Goal: Communication & Community: Answer question/provide support

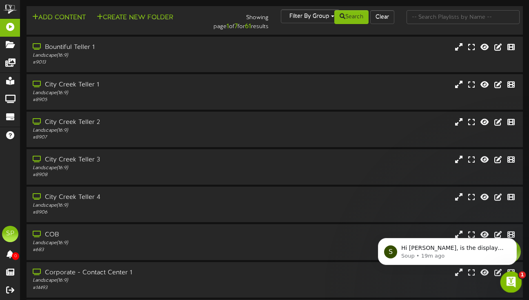
click at [509, 282] on icon "Open Intercom Messenger" at bounding box center [509, 281] width 13 height 13
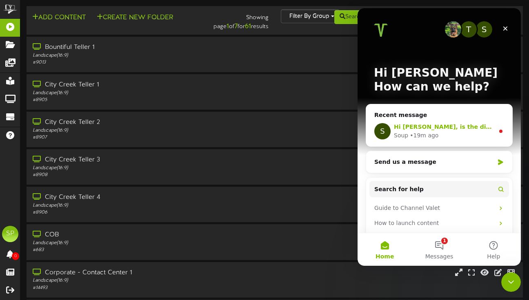
click at [433, 124] on span "Hi [PERSON_NAME], is the display still black?" at bounding box center [466, 127] width 145 height 7
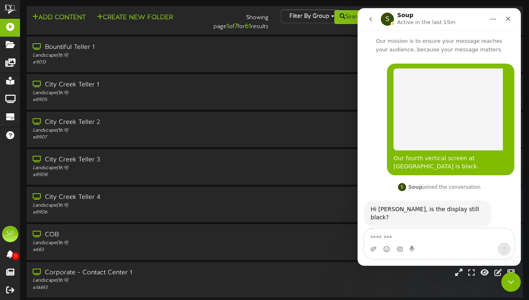
scroll to position [7, 0]
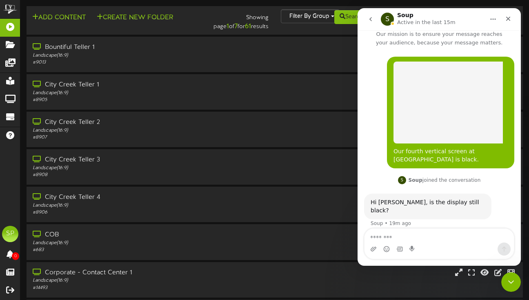
click at [392, 235] on textarea "Message…" at bounding box center [438, 236] width 149 height 14
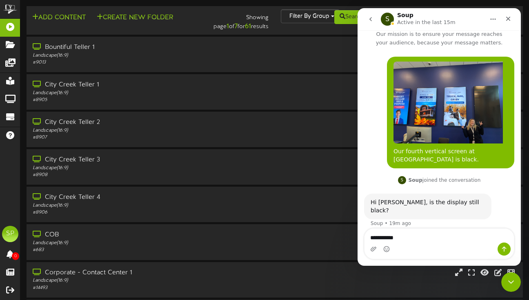
type textarea "**********"
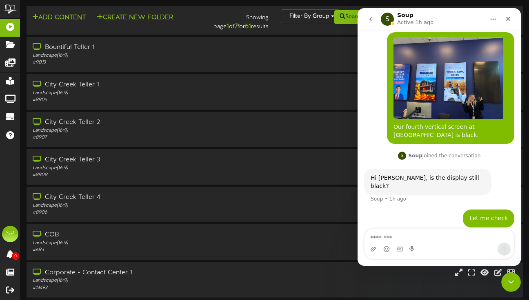
scroll to position [31, 0]
